Goal: Answer question/provide support: Share knowledge or assist other users

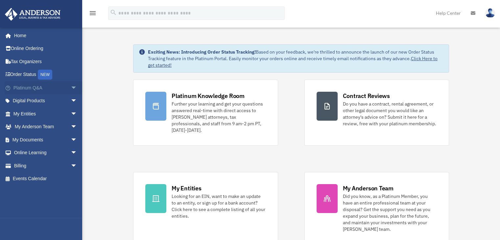
click at [71, 88] on span "arrow_drop_down" at bounding box center [77, 87] width 13 height 13
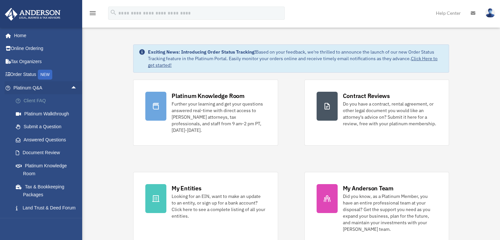
click at [42, 101] on link "Client FAQ" at bounding box center [48, 100] width 78 height 13
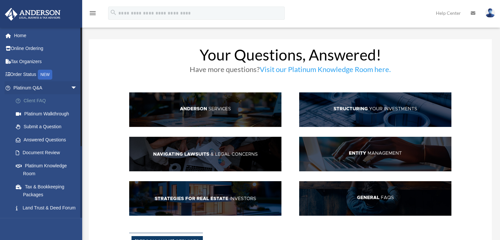
click at [38, 102] on link "Client FAQ" at bounding box center [48, 100] width 78 height 13
click at [48, 141] on link "Answered Questions" at bounding box center [48, 139] width 78 height 13
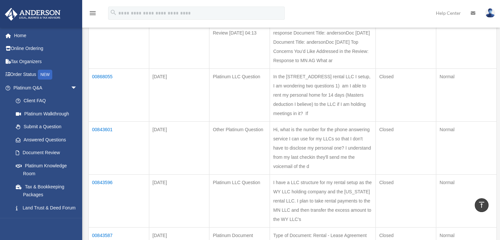
scroll to position [296, 0]
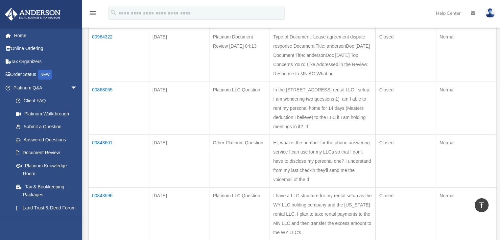
click at [105, 81] on td "00964322" at bounding box center [119, 55] width 60 height 53
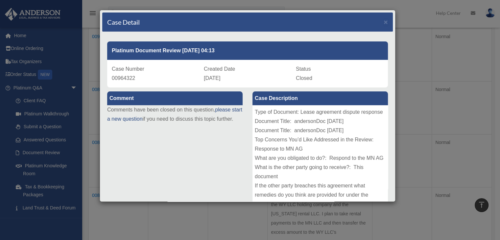
click at [298, 132] on div "Type of Document: Lease agreement dispute response Document Title: andersonDoc …" at bounding box center [319, 154] width 135 height 99
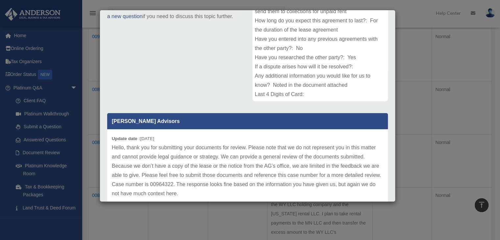
scroll to position [132, 0]
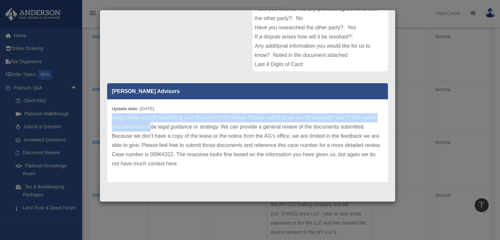
drag, startPoint x: 113, startPoint y: 116, endPoint x: 150, endPoint y: 128, distance: 38.6
click at [150, 128] on p "Hello, thank you for submitting your documents for review. Please note that we …" at bounding box center [247, 140] width 271 height 55
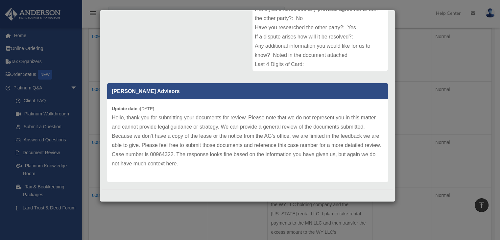
click at [164, 137] on p "Hello, thank you for submitting your documents for review. Please note that we …" at bounding box center [247, 140] width 271 height 55
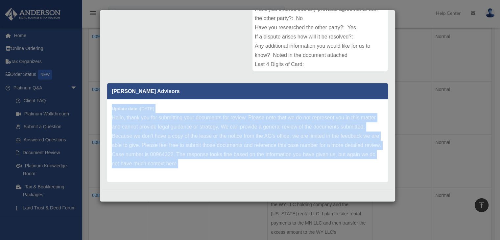
drag, startPoint x: 197, startPoint y: 165, endPoint x: 113, endPoint y: 107, distance: 102.7
click at [113, 107] on div "Update date : [DATE] Hello, thank you for submitting your documents for review.…" at bounding box center [247, 140] width 280 height 83
copy div "Update date : [DATE] Hello, thank you for submitting your documents for review.…"
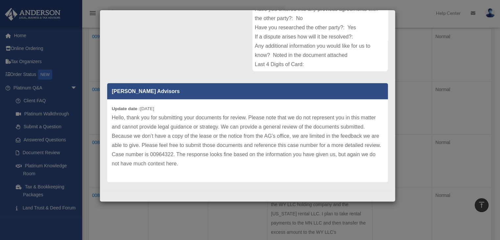
click at [299, 80] on div "Anderson Advisors Update date : 05-15-2025 Hello, thank you for submitting your…" at bounding box center [247, 129] width 290 height 103
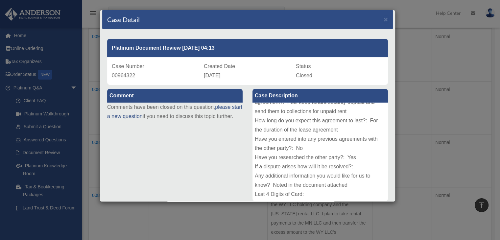
scroll to position [0, 0]
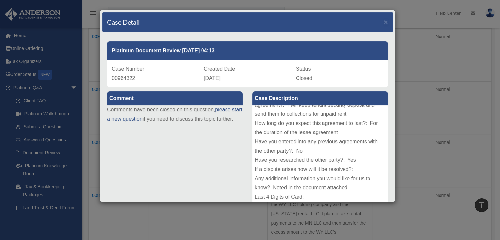
click at [262, 115] on div "Type of Document: Lease agreement dispute response Document Title: andersonDoc …" at bounding box center [319, 154] width 135 height 99
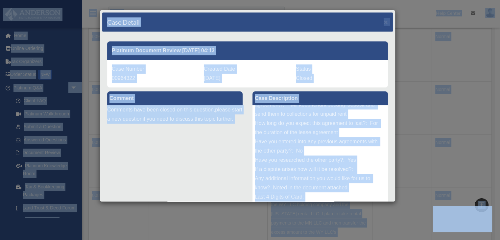
click at [277, 124] on div "Type of Document: Lease agreement dispute response Document Title: andersonDoc …" at bounding box center [319, 154] width 135 height 99
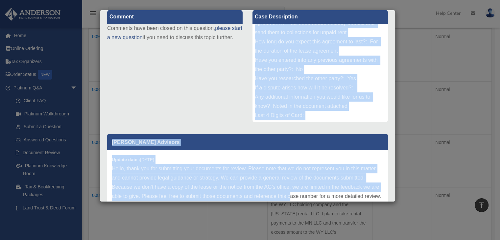
scroll to position [92, 0]
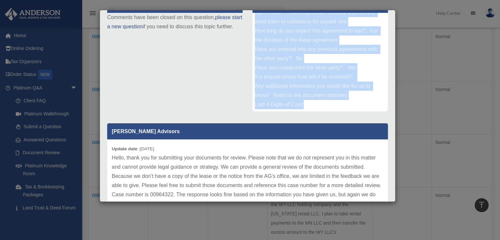
drag, startPoint x: 254, startPoint y: 109, endPoint x: 303, endPoint y: 106, distance: 50.0
click at [303, 106] on div "Type of Document: Lease agreement dispute response Document Title: andersonDoc …" at bounding box center [319, 62] width 135 height 99
copy div "ype of Document: Lease agreement dispute response Document Title: andersonDoc 5…"
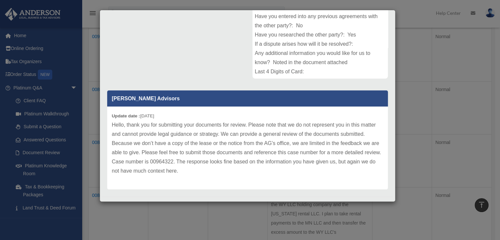
click at [476, 148] on div "Case Detail × Platinum Document Review 05/07/2025 04:13 Case Number 00964322 Cr…" at bounding box center [250, 120] width 500 height 240
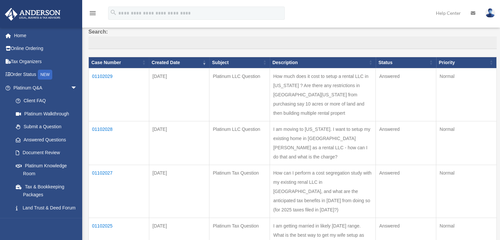
scroll to position [66, 0]
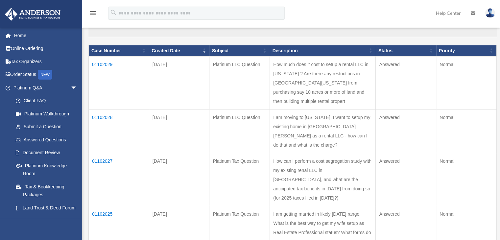
click at [106, 63] on td "01102029" at bounding box center [119, 82] width 60 height 53
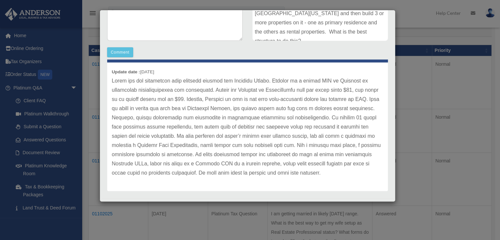
scroll to position [172, 0]
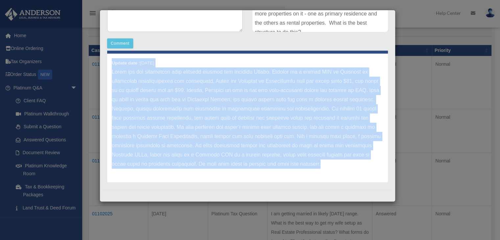
drag, startPoint x: 112, startPoint y: 62, endPoint x: 367, endPoint y: 166, distance: 275.0
click at [367, 166] on div "Update date : 09-09-2025" at bounding box center [247, 118] width 280 height 129
copy div "Update date : 09-09-2025 Thank you for submitting your question through the Pla…"
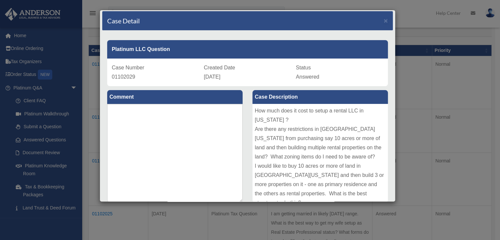
scroll to position [0, 0]
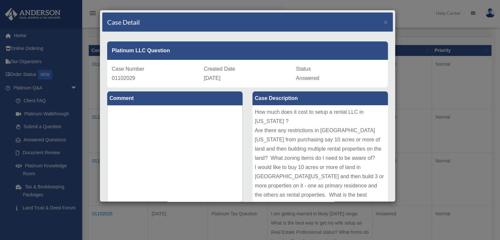
click at [473, 118] on div "Case Detail × Platinum LLC Question Case Number 01102029 Created Date September…" at bounding box center [250, 120] width 500 height 240
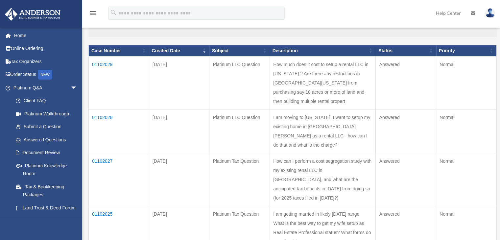
click at [105, 133] on td "01102028" at bounding box center [119, 131] width 60 height 44
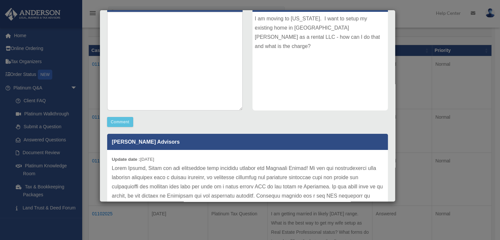
scroll to position [172, 0]
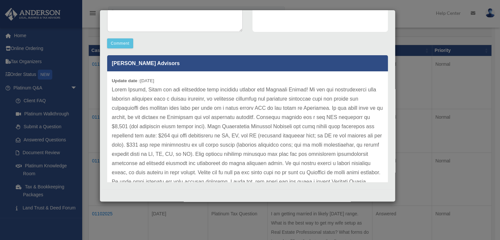
click at [169, 109] on p at bounding box center [247, 135] width 271 height 101
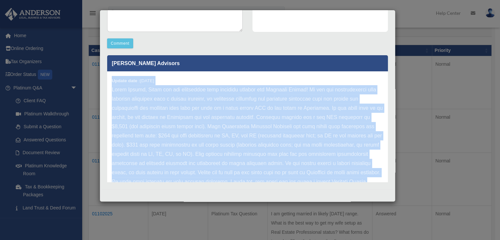
scroll to position [27, 0]
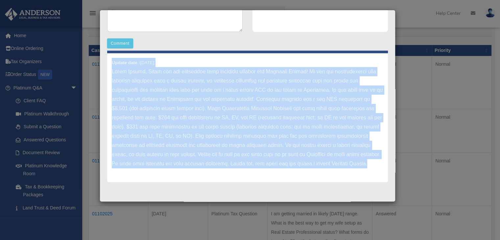
drag, startPoint x: 111, startPoint y: 79, endPoint x: 352, endPoint y: 163, distance: 255.3
click at [352, 163] on div "Update date : 09-08-2025" at bounding box center [247, 117] width 280 height 129
copy div "Update date : 09-08-2025 Hello Josiah, Thank you for submitting your question t…"
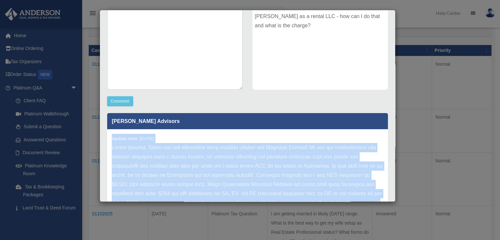
scroll to position [73, 0]
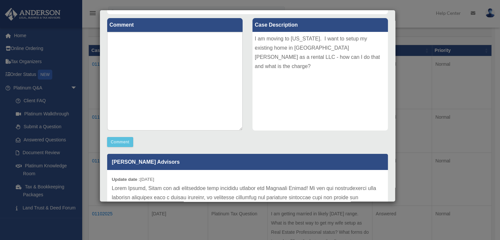
click at [440, 98] on div "Case Detail × Platinum LLC Question Case Number 01102028 Created Date September…" at bounding box center [250, 120] width 500 height 240
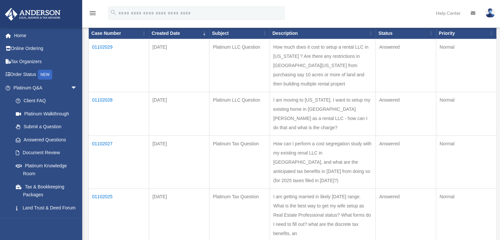
scroll to position [99, 0]
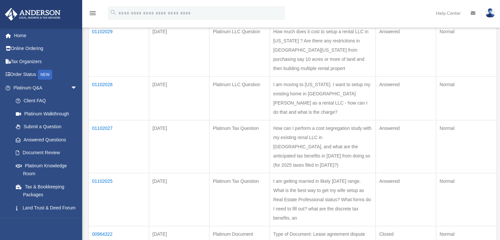
click at [101, 154] on td "01102027" at bounding box center [119, 146] width 60 height 53
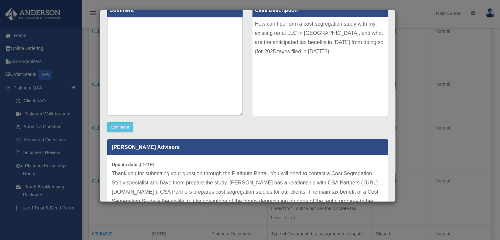
scroll to position [153, 0]
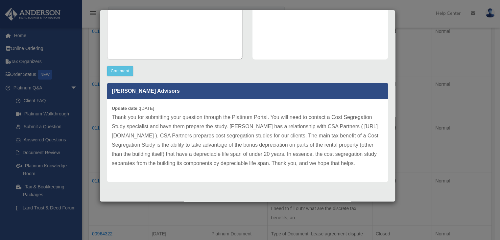
drag, startPoint x: 112, startPoint y: 99, endPoint x: 159, endPoint y: 163, distance: 79.4
click at [159, 163] on div "Update date : 09-09-2025 Thank you for submitting your question through the Pla…" at bounding box center [247, 140] width 280 height 83
copy div "Update date : 09-09-2025 Thank you for submitting your question through the Pla…"
click at [344, 121] on p "Thank you for submitting your question through the Platinum Portal. You will ne…" at bounding box center [247, 140] width 271 height 55
click at [494, 100] on div "Case Detail × Platinum Tax Question Case Number 01102027 Created Date September…" at bounding box center [250, 120] width 500 height 240
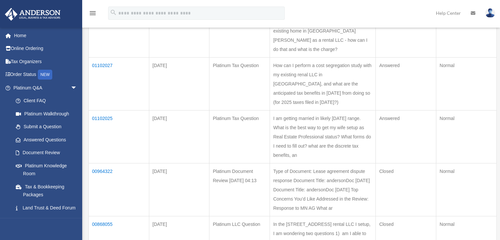
scroll to position [164, 0]
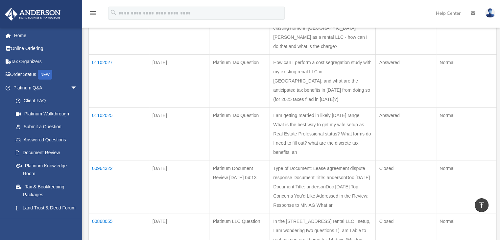
click at [103, 149] on td "01102025" at bounding box center [119, 133] width 60 height 53
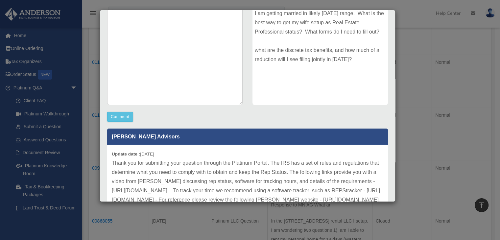
scroll to position [144, 0]
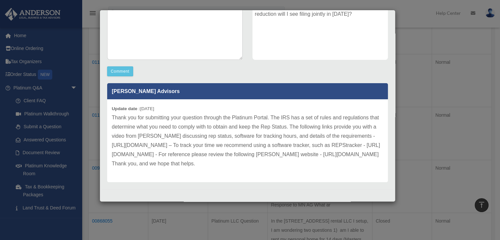
drag, startPoint x: 112, startPoint y: 106, endPoint x: 375, endPoint y: 165, distance: 269.5
click at [375, 165] on div "Update date : 09-09-2025 Thank you for submitting your question through the Pla…" at bounding box center [247, 140] width 280 height 83
copy div "Update date : 09-09-2025 Thank you for submitting your question through the Pla…"
click at [343, 140] on p "Thank you for submitting your question through the Platinum Portal. The IRS has…" at bounding box center [247, 140] width 271 height 55
click at [335, 150] on p "Thank you for submitting your question through the Platinum Portal. The IRS has…" at bounding box center [247, 140] width 271 height 55
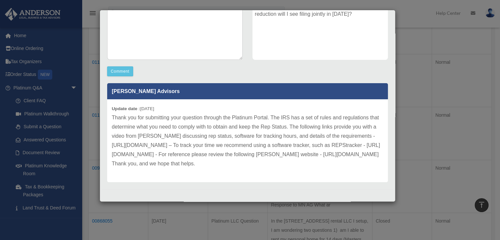
click at [455, 87] on div "Case Detail × Platinum Tax Question Case Number 01102025 Created Date September…" at bounding box center [250, 120] width 500 height 240
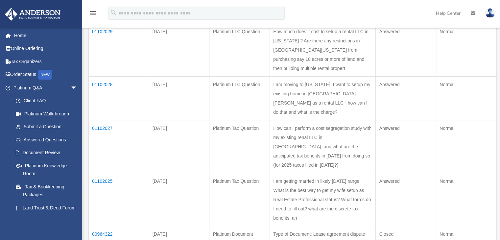
scroll to position [66, 0]
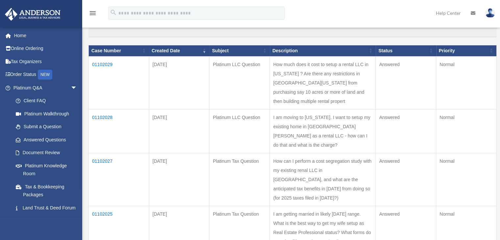
click at [103, 63] on td "01102029" at bounding box center [119, 82] width 60 height 53
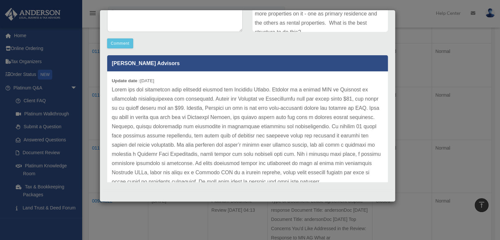
scroll to position [73, 0]
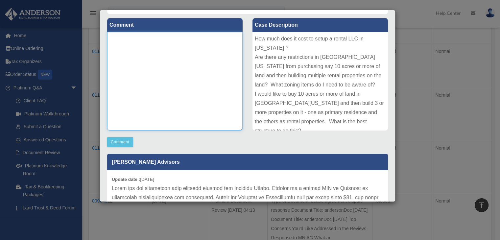
click at [180, 72] on textarea at bounding box center [174, 81] width 135 height 99
type textarea "*"
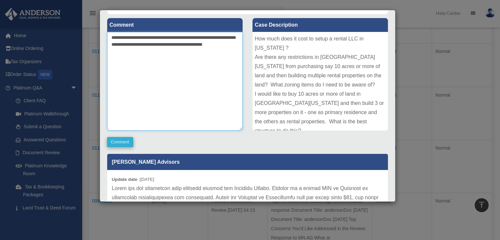
type textarea "**********"
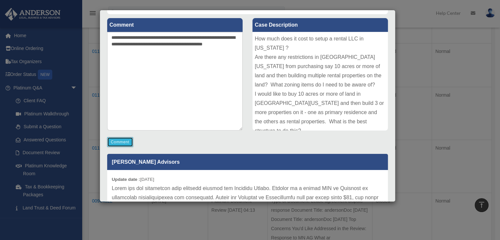
click at [113, 142] on button "Comment" at bounding box center [120, 142] width 26 height 10
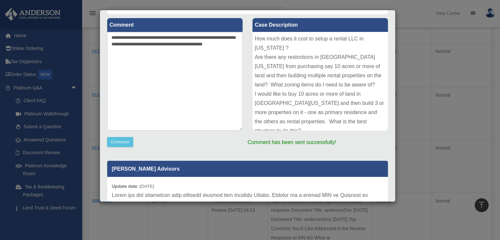
click at [207, 149] on div "**********" at bounding box center [247, 152] width 290 height 276
click at [474, 133] on div "Case Detail × Platinum LLC Question Case Number 01102029 Created Date September…" at bounding box center [250, 120] width 500 height 240
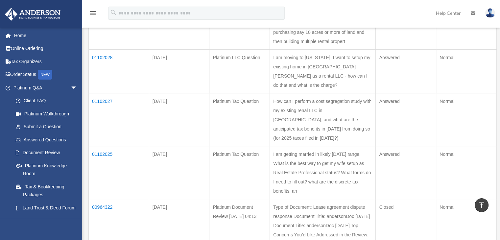
scroll to position [33, 0]
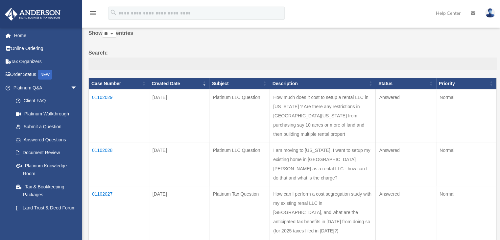
click at [110, 166] on td "01102028" at bounding box center [119, 164] width 60 height 44
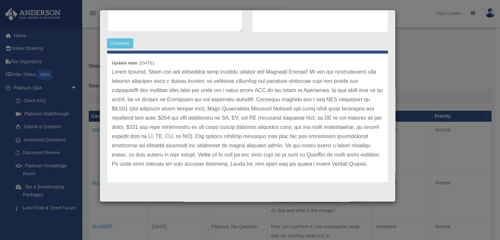
scroll to position [27, 0]
click at [194, 80] on p at bounding box center [247, 117] width 271 height 101
click at [207, 81] on p at bounding box center [247, 117] width 271 height 101
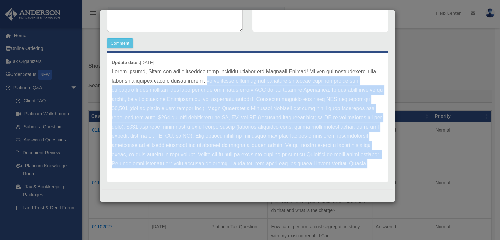
drag, startPoint x: 209, startPoint y: 73, endPoint x: 340, endPoint y: 163, distance: 159.2
click at [340, 163] on p at bounding box center [247, 117] width 271 height 101
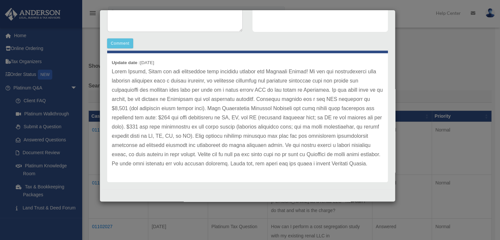
click at [416, 79] on div "Case Detail × Platinum LLC Question Case Number 01102028 Created Date September…" at bounding box center [250, 120] width 500 height 240
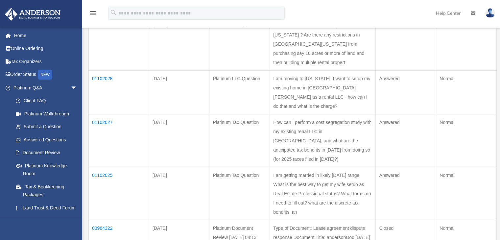
scroll to position [131, 0]
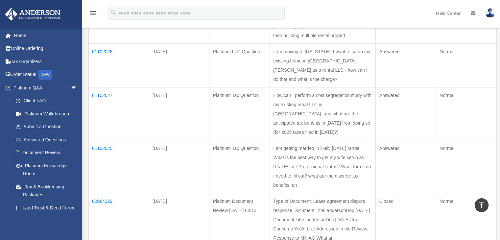
click at [109, 122] on td "01102027" at bounding box center [119, 113] width 60 height 53
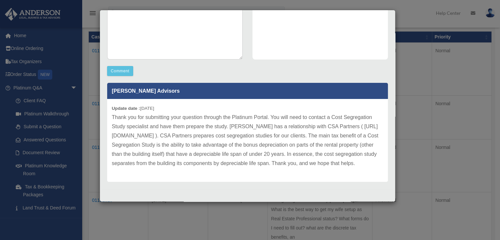
scroll to position [66, 0]
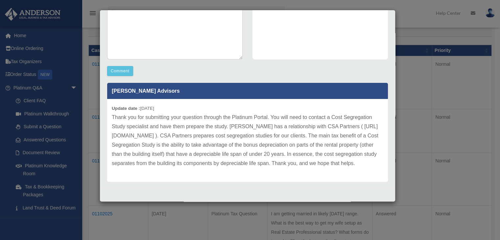
click at [463, 42] on div "Case Detail × Platinum Tax Question Case Number 01102027 Created Date September…" at bounding box center [250, 120] width 500 height 240
